Goal: Task Accomplishment & Management: Use online tool/utility

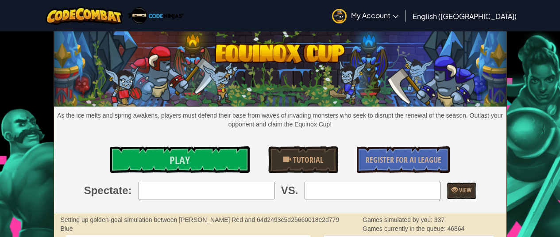
click at [403, 20] on link "My Account" at bounding box center [364, 16] width 75 height 28
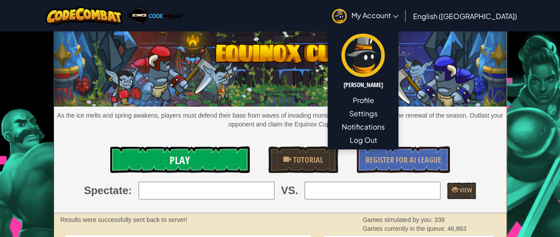
click at [162, 166] on link "Play" at bounding box center [180, 159] width 140 height 27
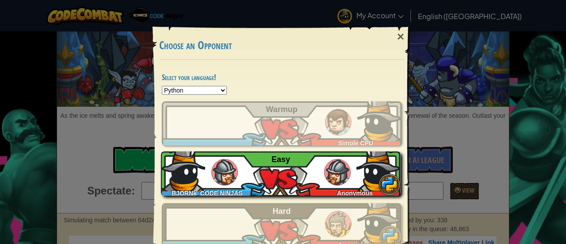
click at [219, 165] on img at bounding box center [224, 172] width 27 height 27
